Goal: Obtain resource: Obtain resource

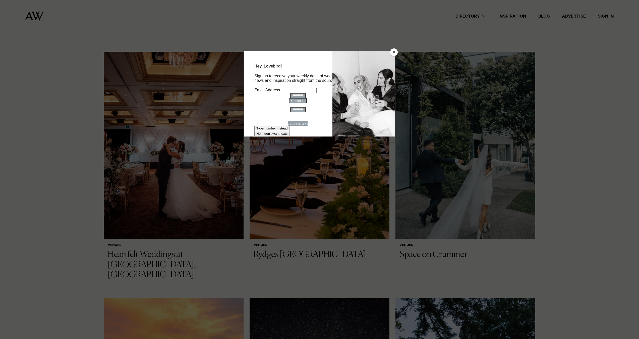
scroll to position [126, 0]
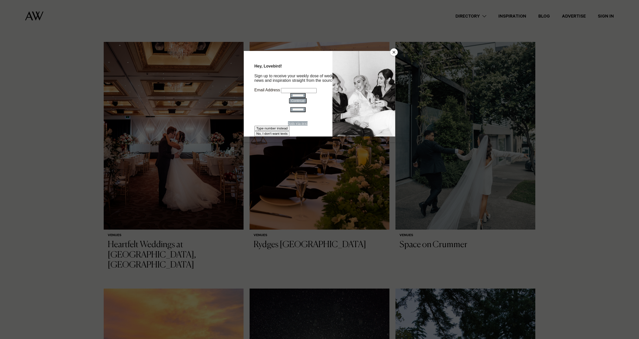
click at [394, 52] on button "Close" at bounding box center [394, 52] width 8 height 8
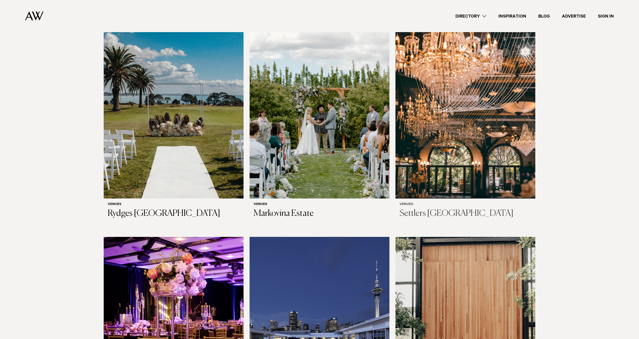
scroll to position [829, 0]
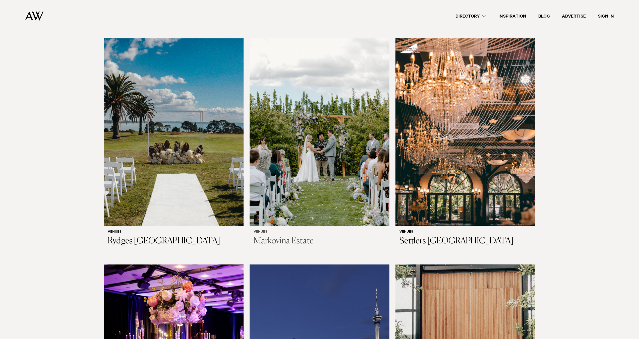
click at [337, 126] on img at bounding box center [320, 132] width 140 height 188
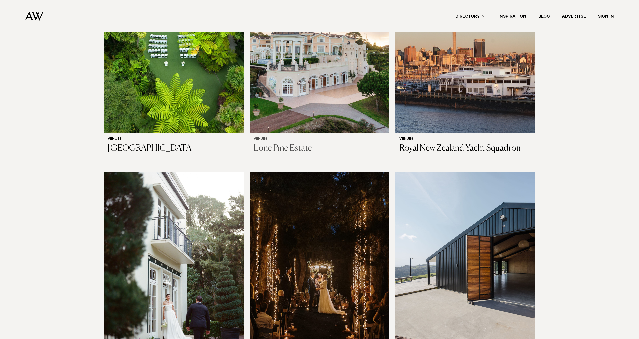
scroll to position [1431, 0]
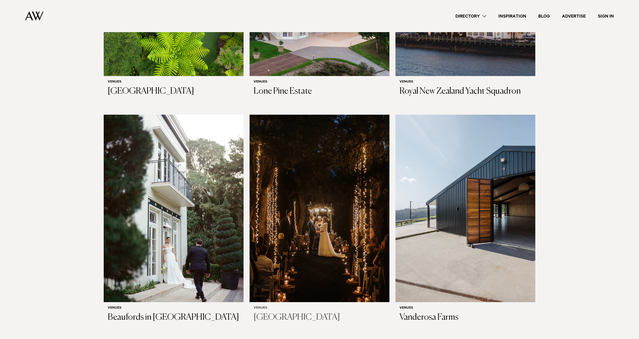
click at [315, 229] on img at bounding box center [320, 209] width 140 height 188
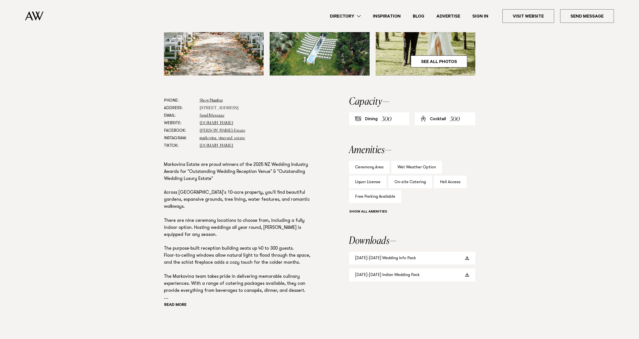
scroll to position [226, 0]
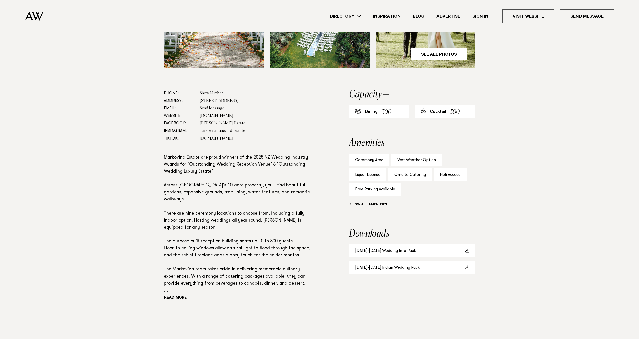
click at [427, 264] on link "[DATE]-[DATE] Indian Wedding Pack" at bounding box center [412, 267] width 126 height 13
click at [405, 254] on link "[DATE]-[DATE] Wedding Info Pack" at bounding box center [412, 251] width 126 height 13
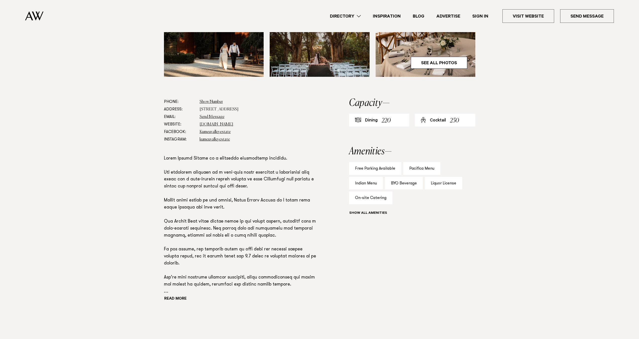
scroll to position [251, 0]
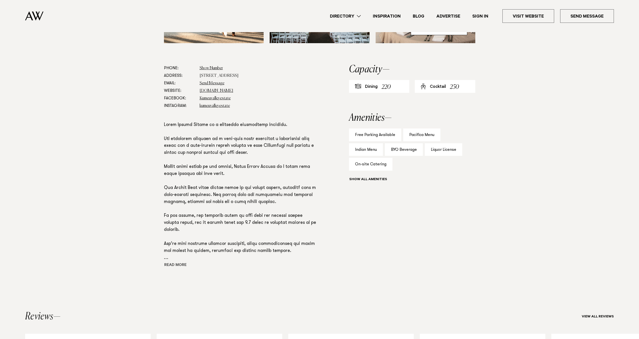
click at [175, 265] on button "Read more" at bounding box center [186, 266] width 45 height 8
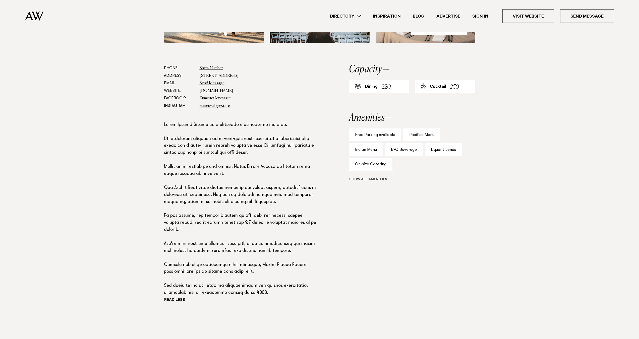
click at [368, 180] on button "Show all" at bounding box center [377, 179] width 57 height 5
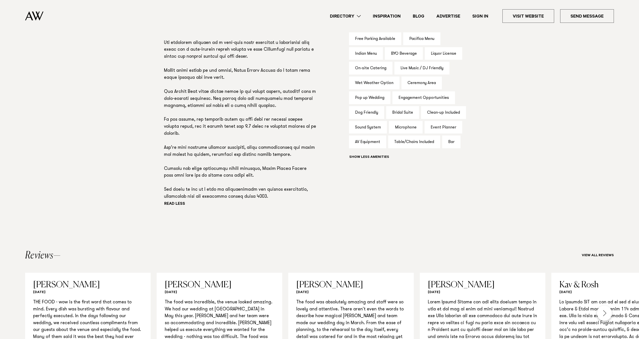
scroll to position [351, 0]
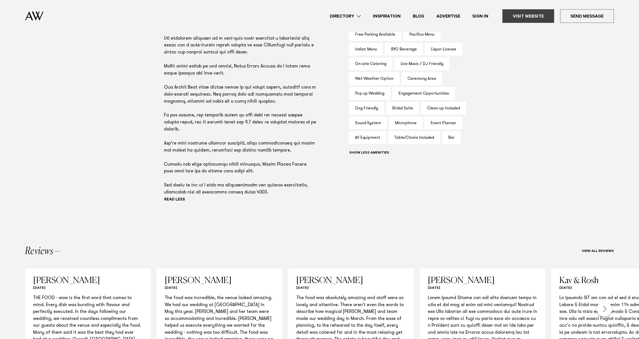
click at [521, 12] on link "Visit Website" at bounding box center [528, 16] width 52 height 14
